Goal: Task Accomplishment & Management: Manage account settings

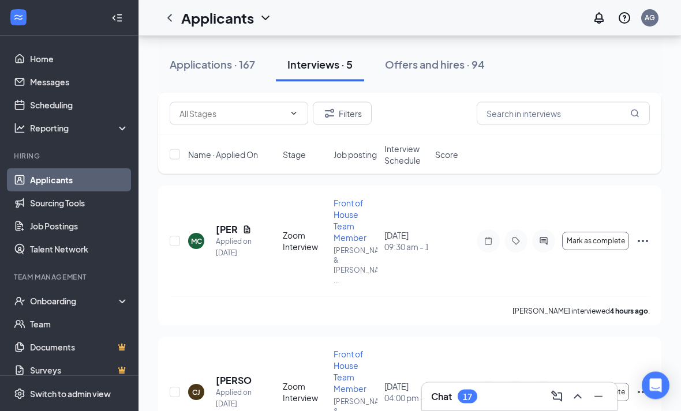
scroll to position [483, 0]
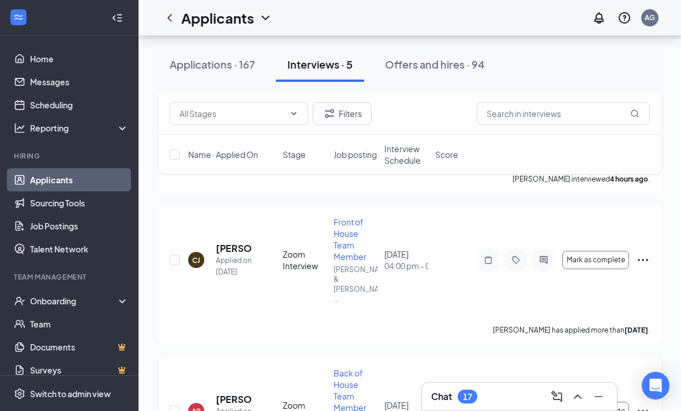
click at [217, 393] on h5 "[PERSON_NAME]" at bounding box center [234, 399] width 36 height 13
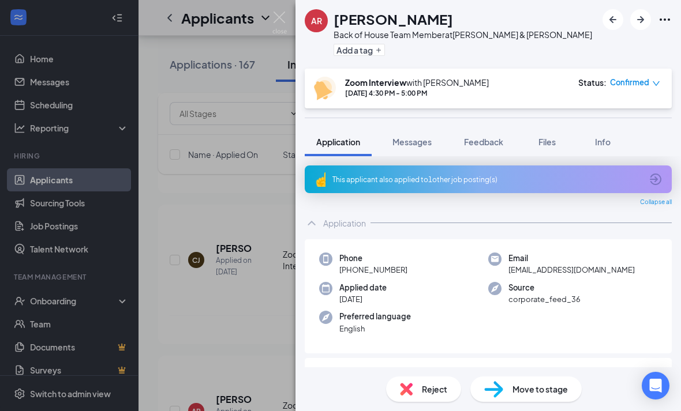
click at [665, 22] on icon "Ellipses" at bounding box center [665, 20] width 14 height 14
click at [286, 21] on img at bounding box center [279, 23] width 14 height 23
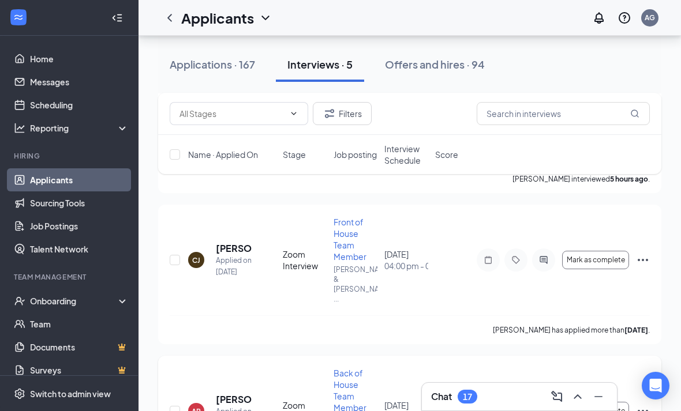
click at [640, 404] on icon "Ellipses" at bounding box center [643, 411] width 14 height 14
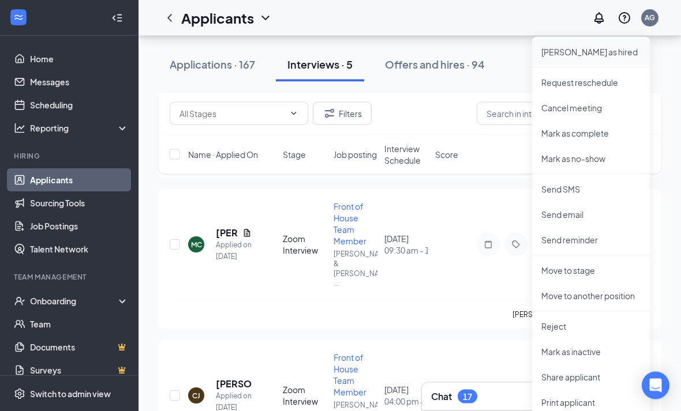
click at [554, 50] on p "[PERSON_NAME] as hired" at bounding box center [590, 53] width 99 height 12
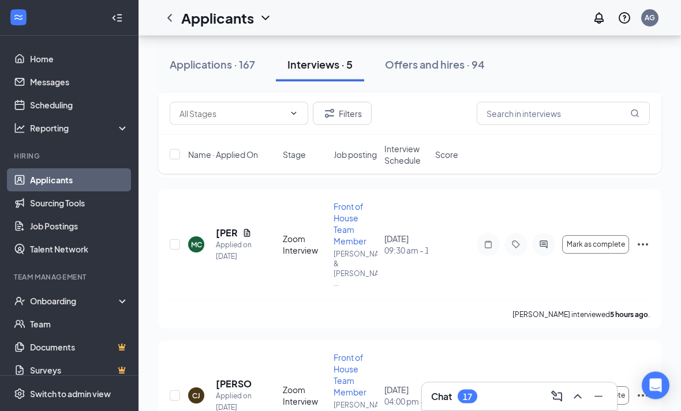
scroll to position [348, 0]
type input "Ready to Hire (final stage)"
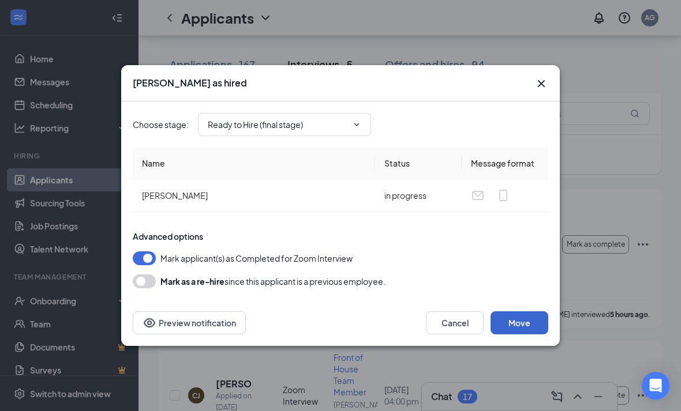
click at [510, 325] on button "Move" at bounding box center [519, 323] width 58 height 23
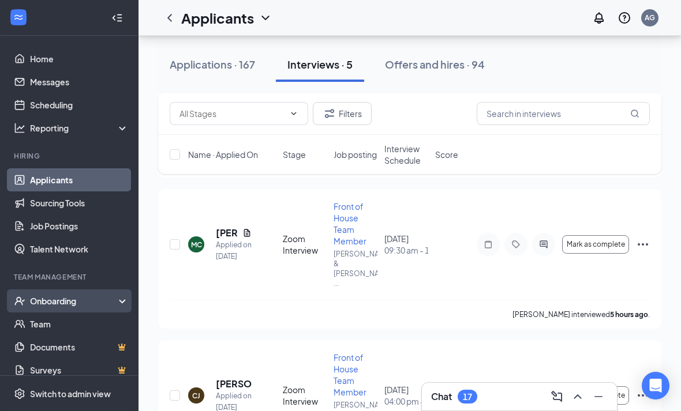
click at [44, 300] on div "Onboarding" at bounding box center [74, 301] width 89 height 12
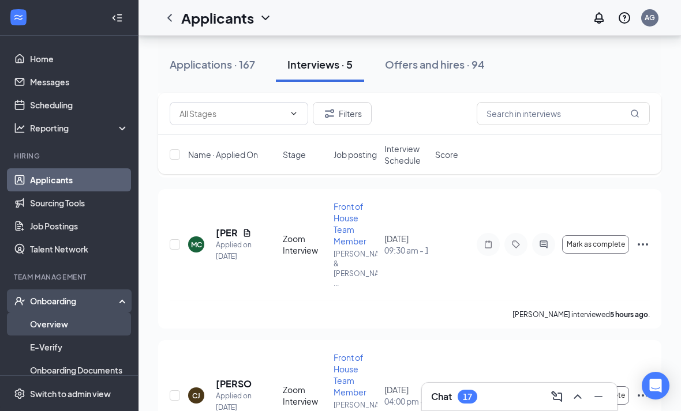
click at [39, 323] on link "Overview" at bounding box center [79, 324] width 99 height 23
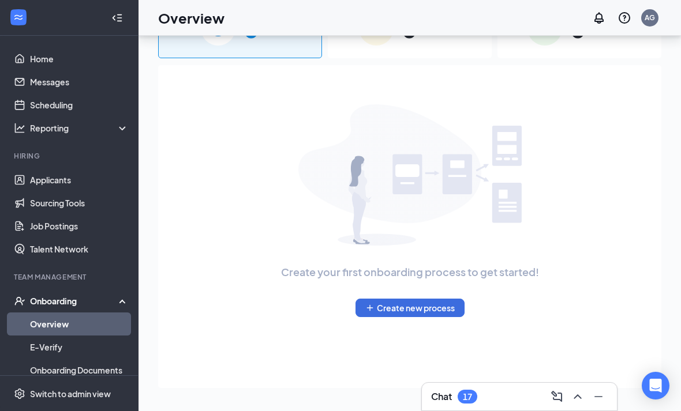
scroll to position [89, 0]
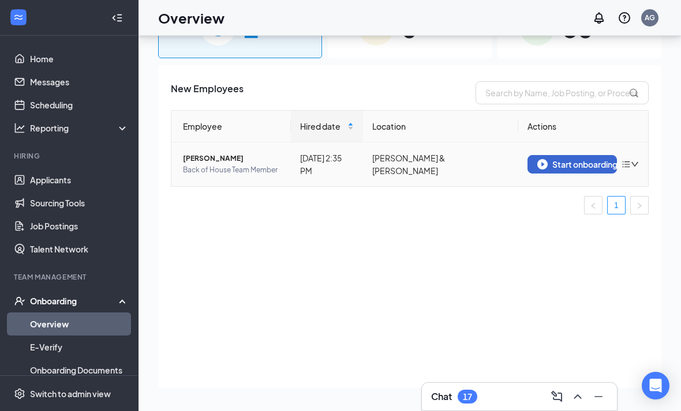
click at [540, 159] on img "button" at bounding box center [542, 164] width 10 height 10
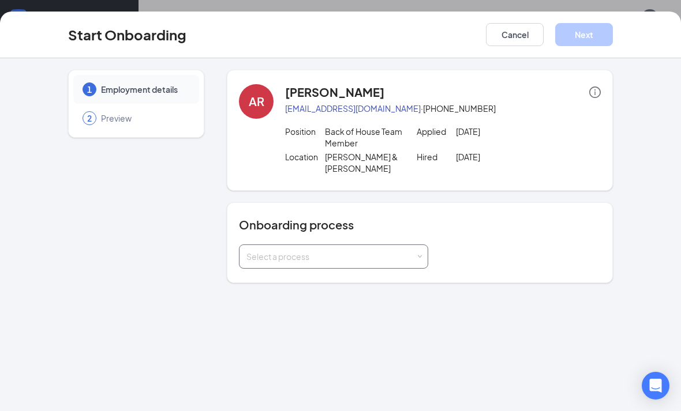
click at [273, 252] on div "Select a process" at bounding box center [330, 257] width 169 height 12
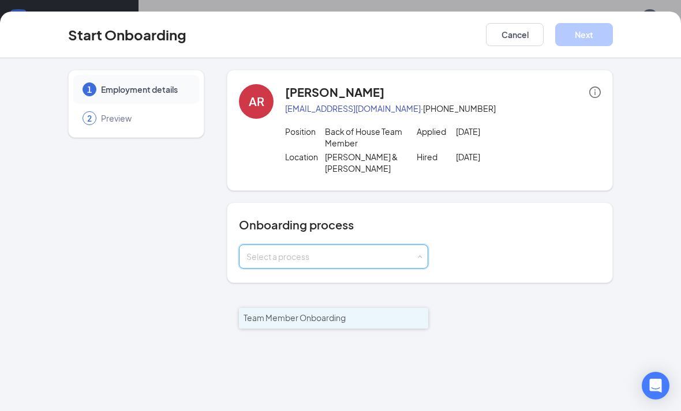
click at [303, 308] on li "Team Member Onboarding" at bounding box center [333, 318] width 189 height 21
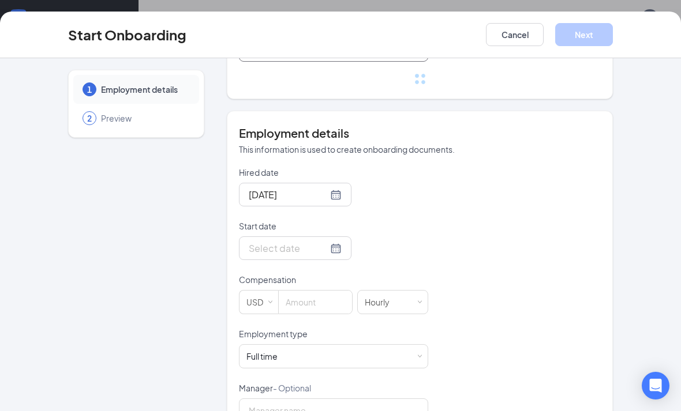
scroll to position [227, 0]
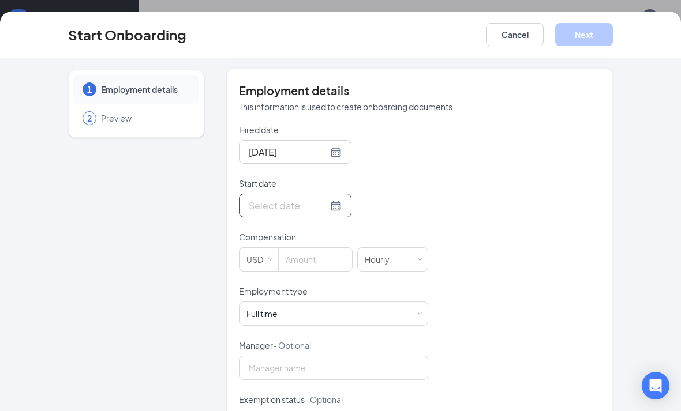
click at [316, 205] on input "Start date" at bounding box center [288, 205] width 79 height 14
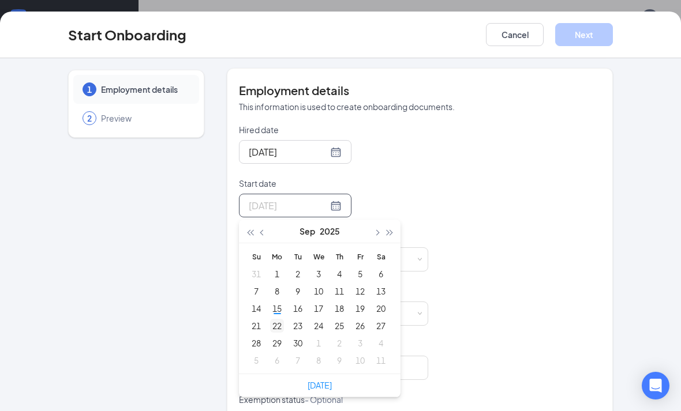
type input "[DATE]"
click at [271, 322] on div "22" at bounding box center [277, 326] width 14 height 14
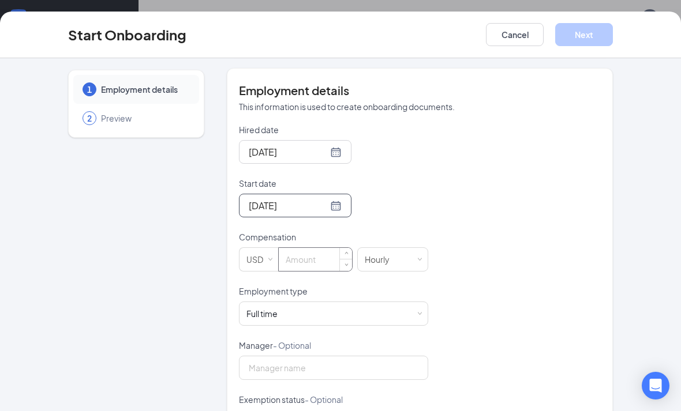
click at [295, 264] on input at bounding box center [315, 259] width 73 height 23
click at [589, 303] on div "Hired date [DATE] Start date [DATE] [DATE] Su Mo Tu We Th Fr Sa 31 1 2 3 4 5 6 …" at bounding box center [420, 312] width 362 height 377
type input "10"
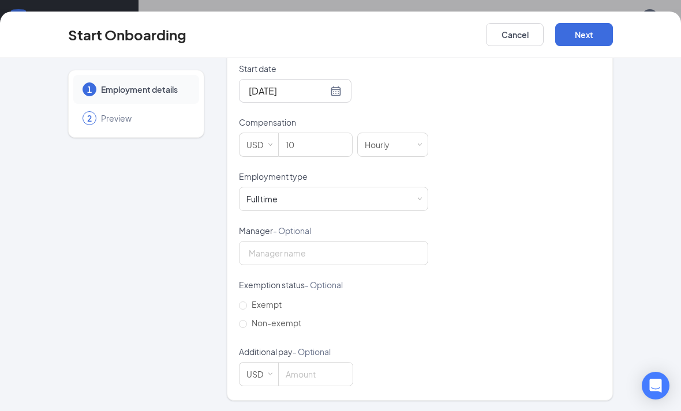
scroll to position [342, 0]
click at [245, 324] on input "Non-exempt" at bounding box center [243, 324] width 8 height 8
radio input "true"
click at [569, 28] on button "Next" at bounding box center [584, 34] width 58 height 23
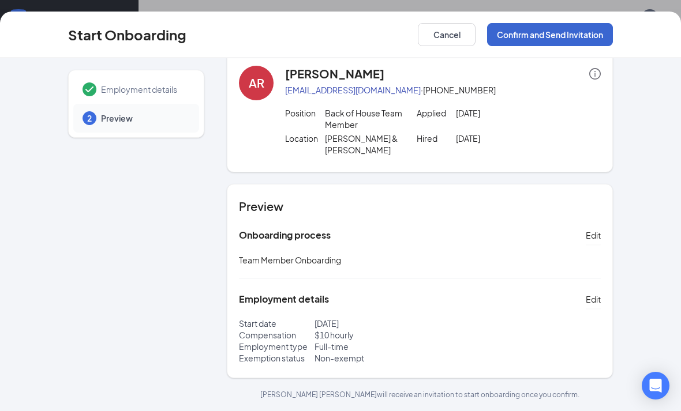
scroll to position [18, 0]
click at [515, 32] on button "Confirm and Send Invitation" at bounding box center [550, 34] width 126 height 23
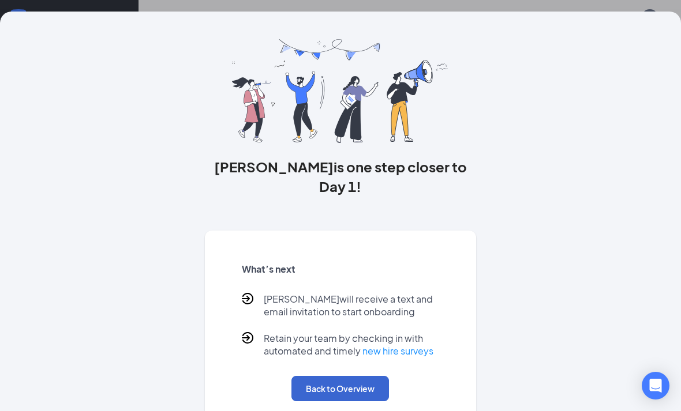
click at [325, 376] on button "Back to Overview" at bounding box center [340, 388] width 98 height 25
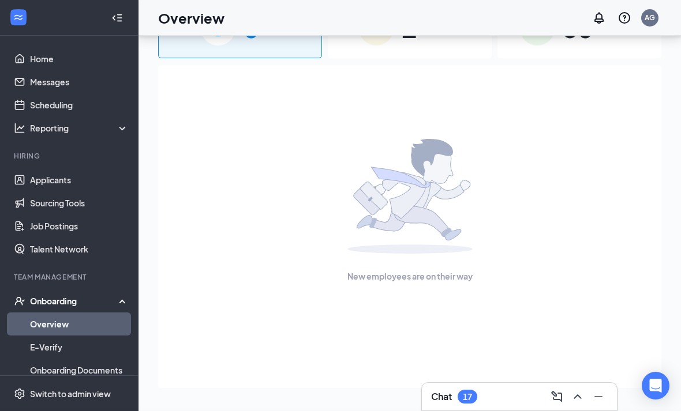
scroll to position [0, 0]
